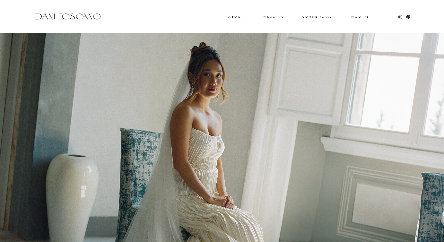
click at [278, 17] on h3 "wedding" at bounding box center [273, 16] width 21 height 2
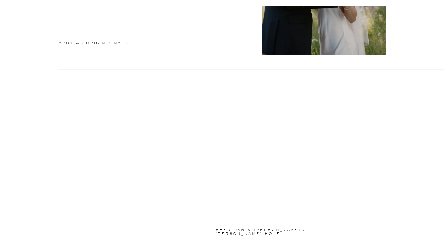
scroll to position [335, 0]
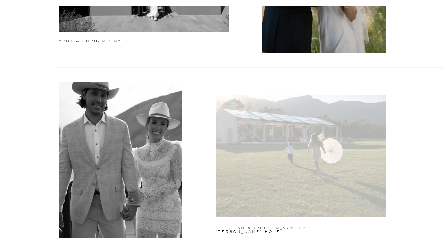
click at [354, 146] on div at bounding box center [301, 156] width 170 height 122
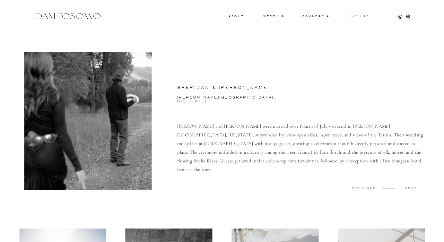
click at [360, 15] on h3 "Inquire" at bounding box center [359, 16] width 21 height 3
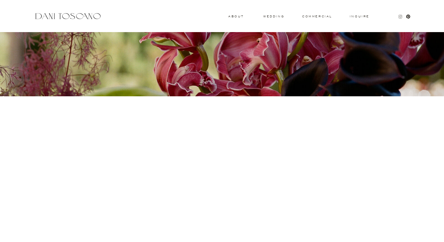
click at [399, 17] on icon at bounding box center [400, 17] width 2 height 2
